Goal: Task Accomplishment & Management: Manage account settings

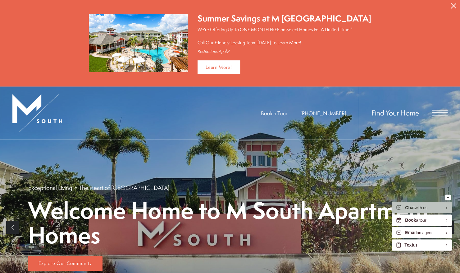
click at [441, 110] on span "Open Menu" at bounding box center [440, 113] width 16 height 6
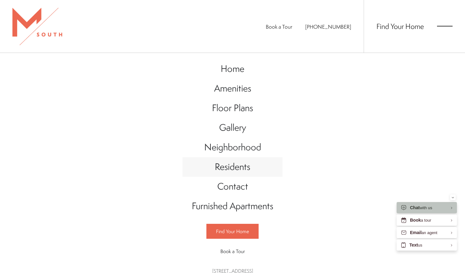
click at [232, 165] on span "Residents" at bounding box center [232, 166] width 35 height 13
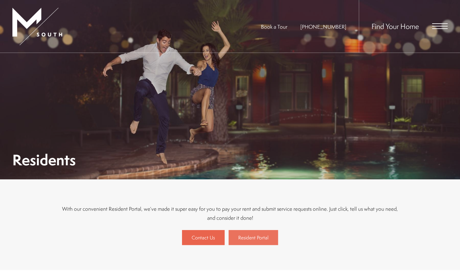
click at [244, 234] on span "Resident Portal" at bounding box center [253, 237] width 30 height 7
